Goal: Find specific page/section: Find specific page/section

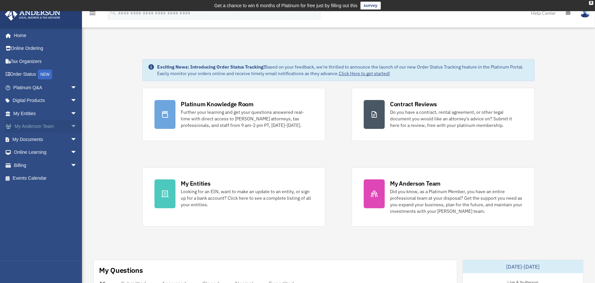
click at [29, 125] on link "My [PERSON_NAME] Team arrow_drop_down" at bounding box center [46, 126] width 82 height 13
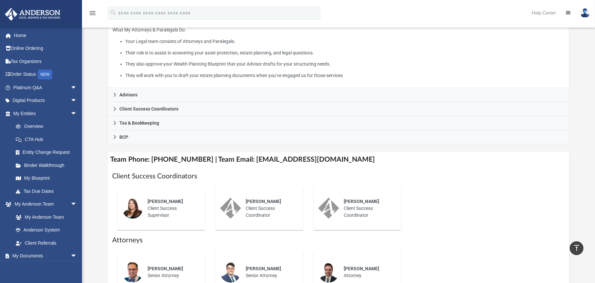
scroll to position [131, 0]
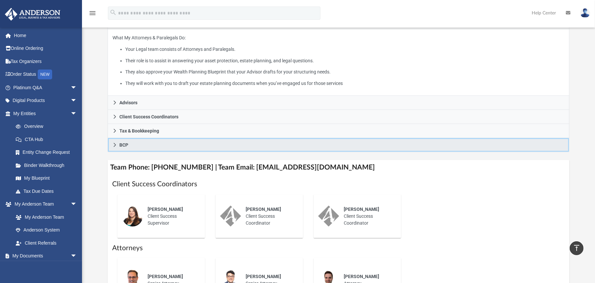
click at [114, 145] on icon at bounding box center [114, 145] width 5 height 5
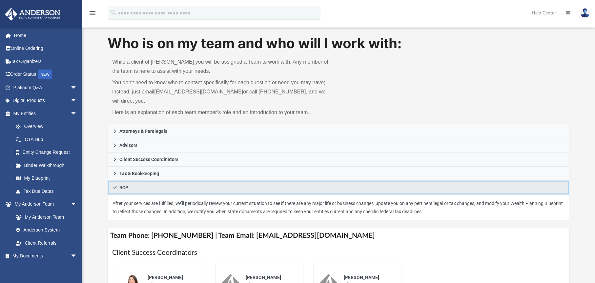
scroll to position [33, 0]
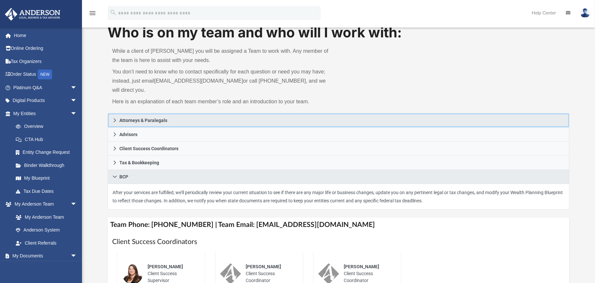
click at [111, 118] on link "Attorneys & Paralegals" at bounding box center [339, 120] width 462 height 14
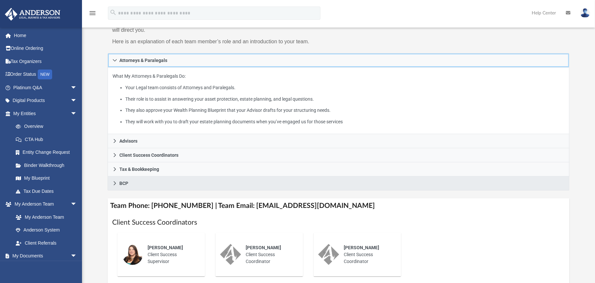
scroll to position [98, 0]
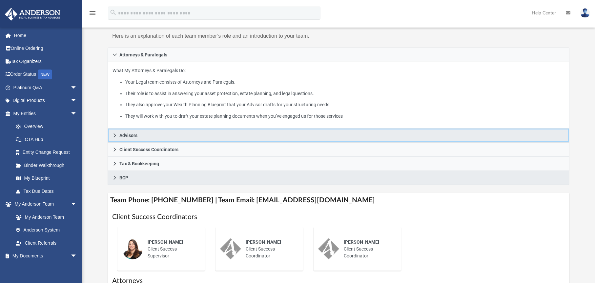
click at [123, 134] on span "Advisors" at bounding box center [128, 135] width 18 height 5
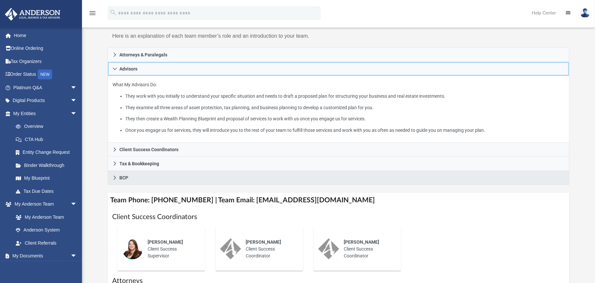
scroll to position [131, 0]
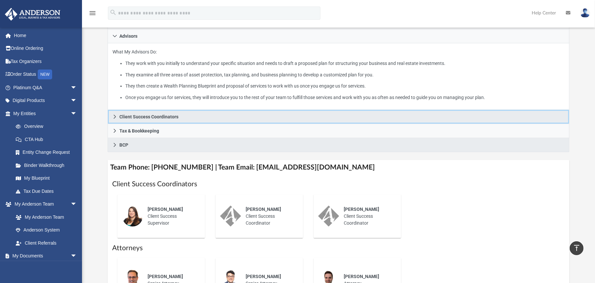
click at [129, 112] on link "Client Success Coordinators" at bounding box center [339, 117] width 462 height 14
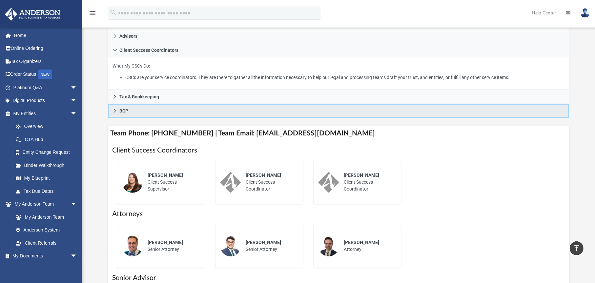
click at [122, 109] on span "BCP" at bounding box center [123, 111] width 9 height 5
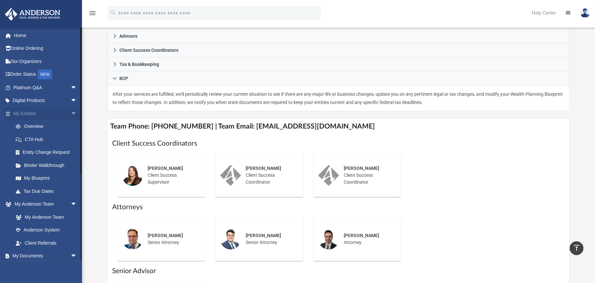
click at [35, 113] on link "My Entities arrow_drop_down" at bounding box center [46, 113] width 82 height 13
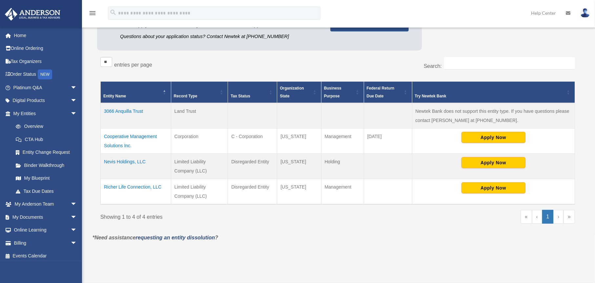
scroll to position [131, 0]
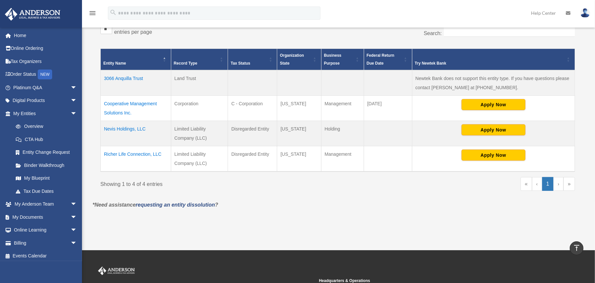
click at [128, 152] on td "Richer Life Connection, LLC" at bounding box center [136, 159] width 70 height 26
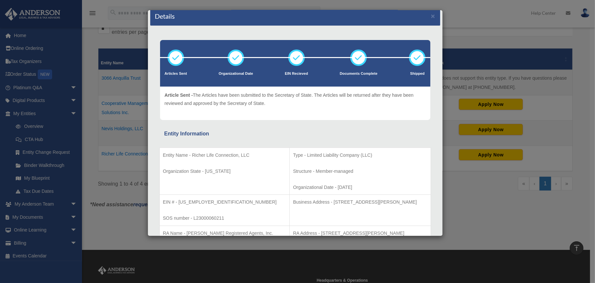
scroll to position [0, 0]
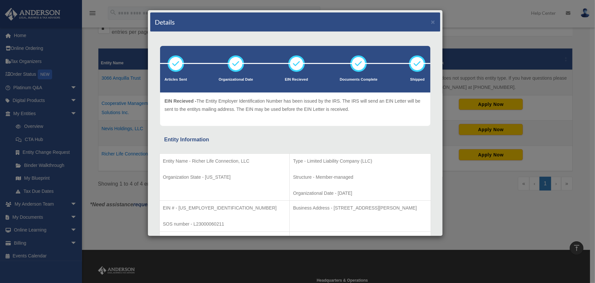
click at [425, 20] on div "Details ×" at bounding box center [295, 21] width 290 height 19
click at [431, 21] on button "×" at bounding box center [433, 21] width 4 height 7
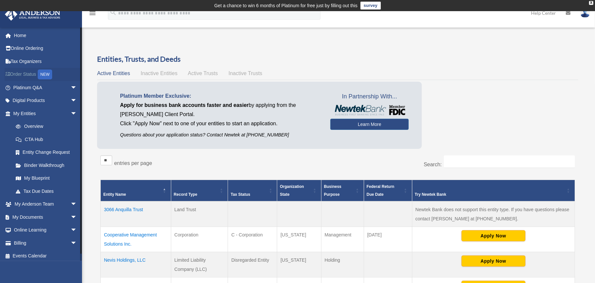
click at [24, 74] on link "Order Status NEW" at bounding box center [46, 74] width 82 height 13
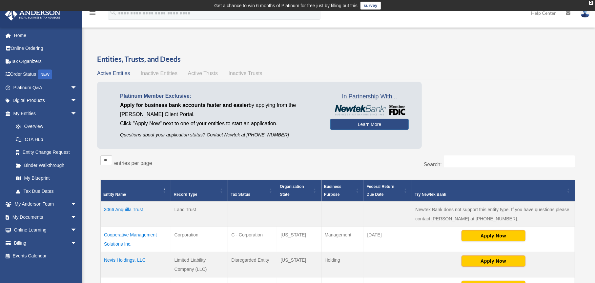
click at [161, 73] on span "Inactive Entities" at bounding box center [159, 73] width 37 height 6
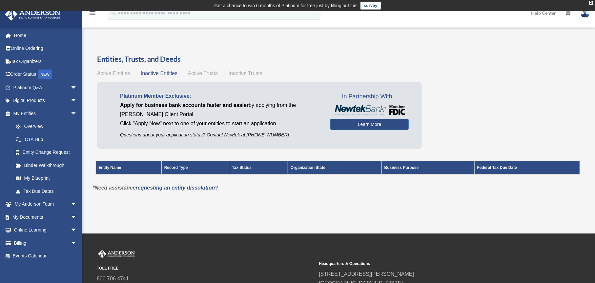
click at [117, 69] on div "Active Entities Inactive Entities Active Trusts Inactive Trusts" at bounding box center [337, 73] width 481 height 9
click at [116, 73] on span "Active Entities" at bounding box center [113, 73] width 33 height 6
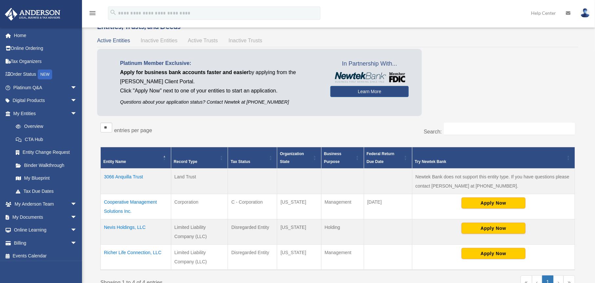
scroll to position [66, 0]
